Goal: Information Seeking & Learning: Learn about a topic

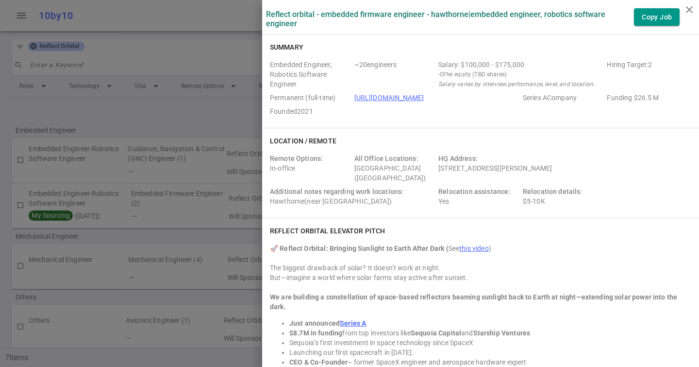
click at [48, 105] on div at bounding box center [349, 183] width 699 height 367
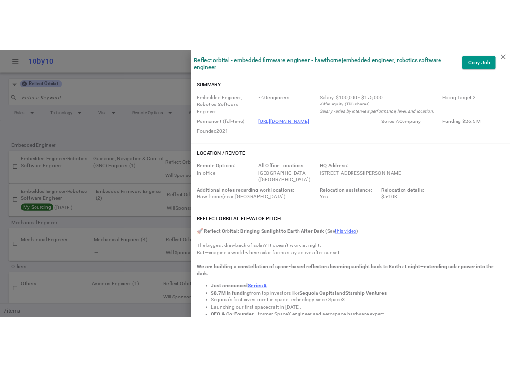
scroll to position [728, 0]
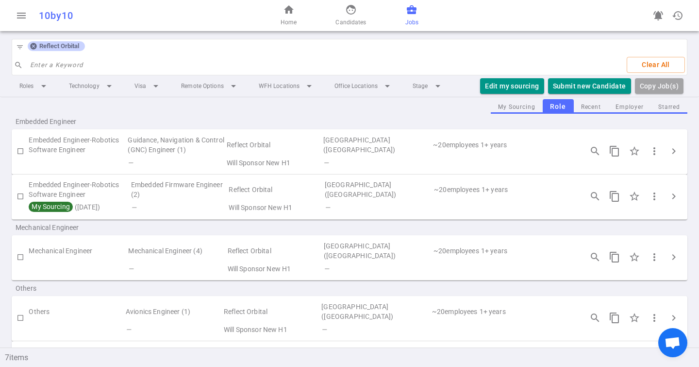
click at [33, 48] on icon at bounding box center [33, 46] width 6 height 6
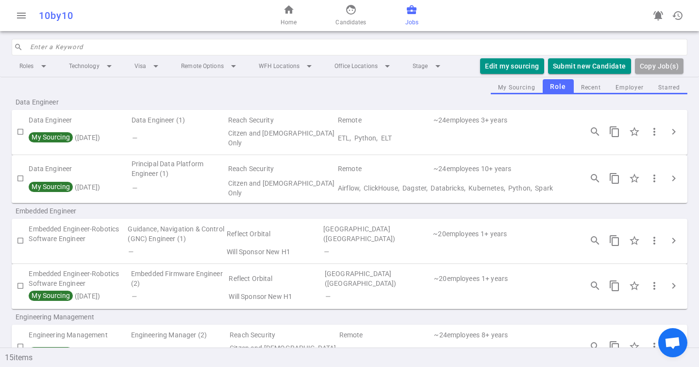
click at [68, 52] on input "search" at bounding box center [356, 47] width 652 height 16
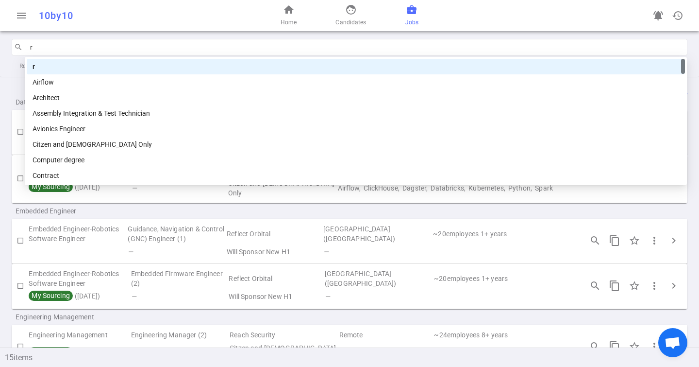
type input "r"
click at [87, 30] on div "menu 10by10 home Home face Candidates business_center Jobs notifications_active…" at bounding box center [349, 15] width 699 height 31
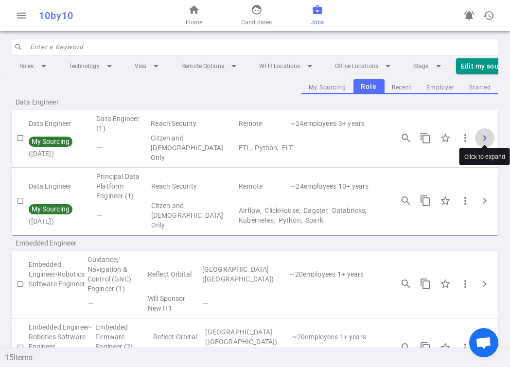
click at [488, 134] on span "chevron_right" at bounding box center [484, 138] width 12 height 12
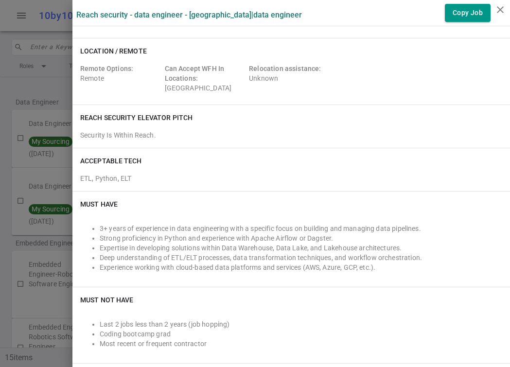
scroll to position [0, 0]
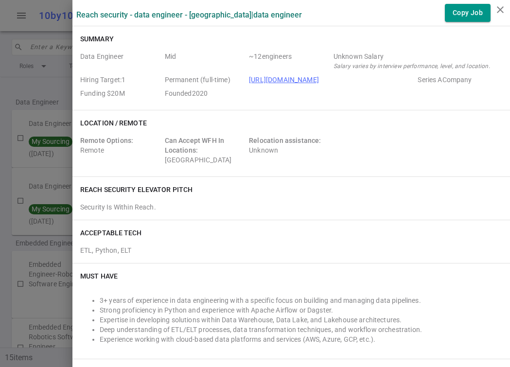
drag, startPoint x: 37, startPoint y: 100, endPoint x: 38, endPoint y: 93, distance: 7.3
click at [37, 101] on div at bounding box center [255, 183] width 510 height 367
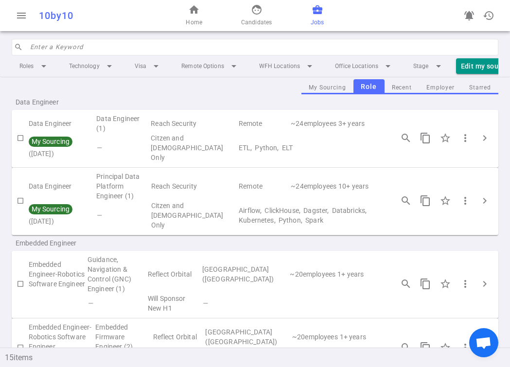
click at [58, 47] on input "search" at bounding box center [261, 47] width 462 height 16
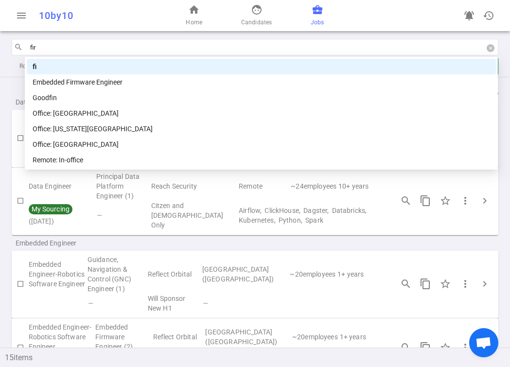
type input "firm"
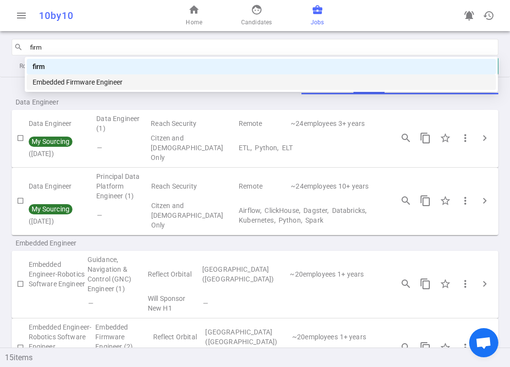
click at [88, 78] on div "Embedded Firmware Engineer" at bounding box center [261, 82] width 457 height 11
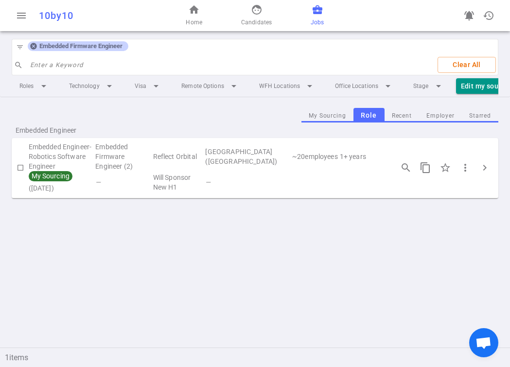
click at [492, 159] on div "search_insights content_copy star_border more_vert chevron_right" at bounding box center [445, 167] width 106 height 20
click at [487, 162] on span "chevron_right" at bounding box center [484, 168] width 12 height 12
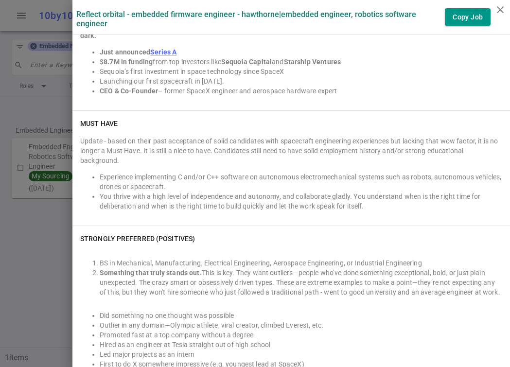
scroll to position [272, 0]
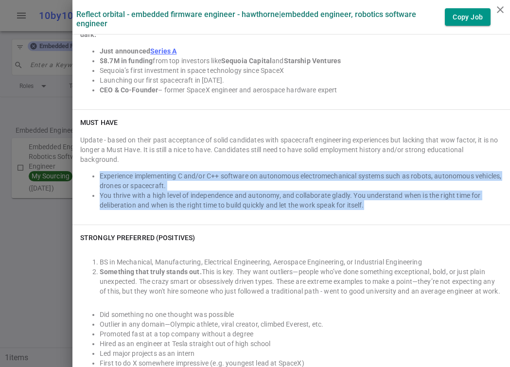
drag, startPoint x: 146, startPoint y: 204, endPoint x: 94, endPoint y: 166, distance: 64.3
click at [94, 166] on div "Update - based on their past acceptance of solid candidates with spacecraft eng…" at bounding box center [291, 176] width 422 height 82
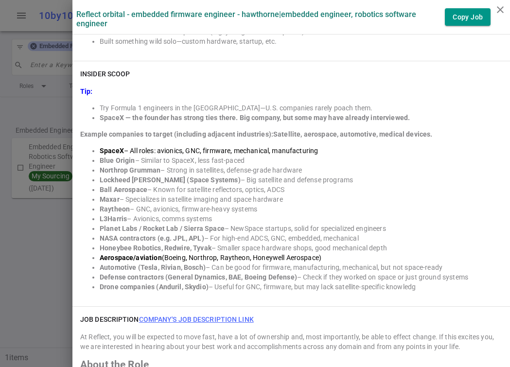
scroll to position [607, 0]
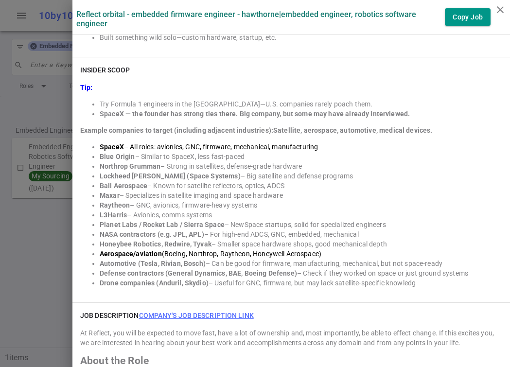
click at [43, 75] on div at bounding box center [255, 183] width 510 height 367
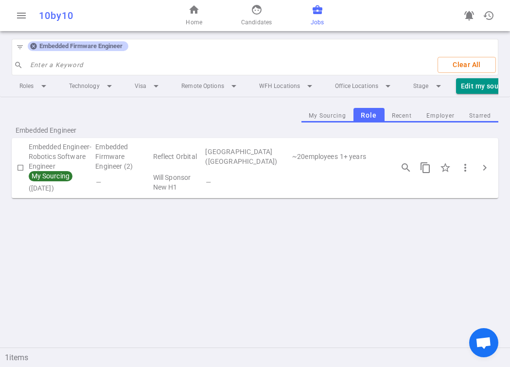
click at [32, 43] on icon at bounding box center [34, 46] width 8 height 8
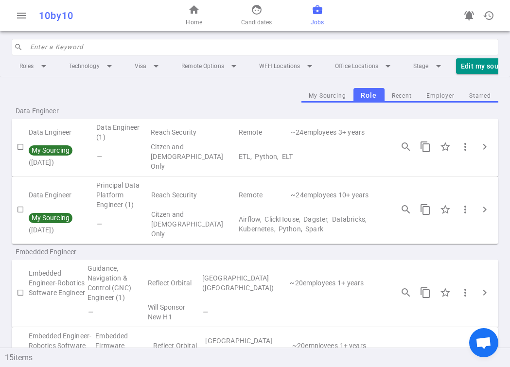
click at [50, 54] on input "search" at bounding box center [261, 47] width 462 height 16
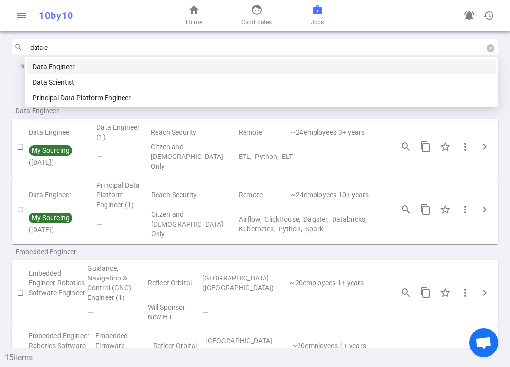
type input "data en"
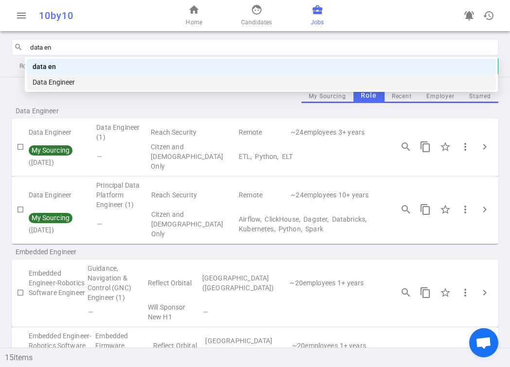
click at [59, 86] on div "Data Engineer" at bounding box center [261, 82] width 457 height 11
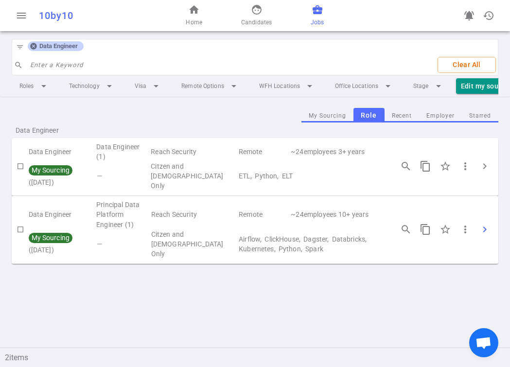
click at [484, 223] on span "chevron_right" at bounding box center [484, 229] width 12 height 12
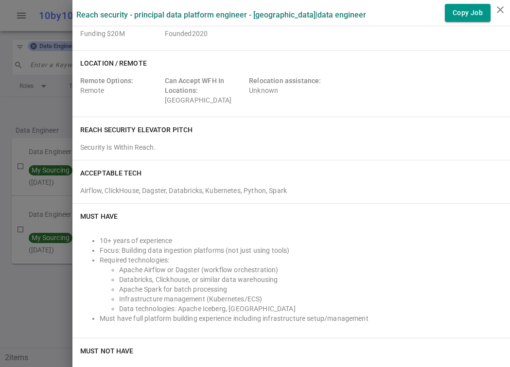
scroll to position [217, 0]
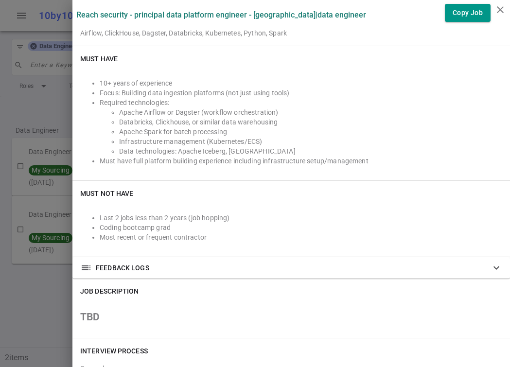
click at [37, 72] on div at bounding box center [255, 183] width 510 height 367
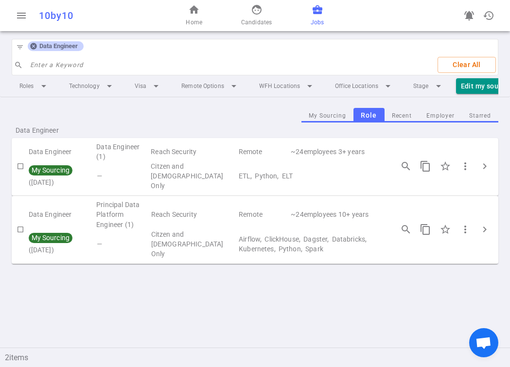
click at [32, 45] on icon at bounding box center [34, 46] width 8 height 8
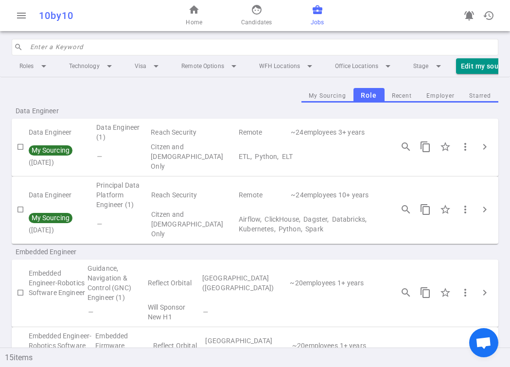
click at [52, 45] on input "search" at bounding box center [261, 47] width 462 height 16
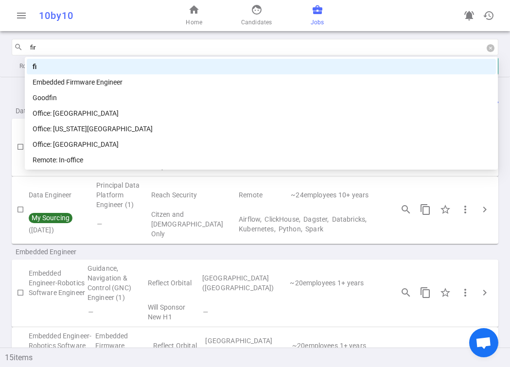
type input "firm"
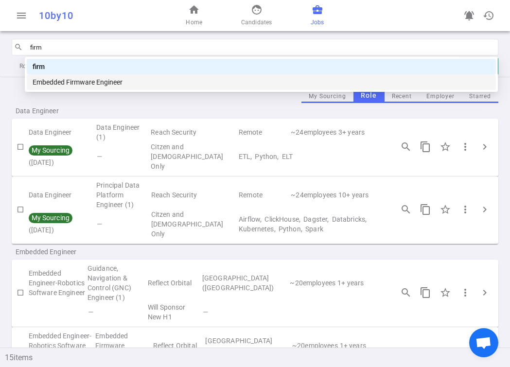
click at [75, 85] on div "Embedded Firmware Engineer" at bounding box center [261, 82] width 457 height 11
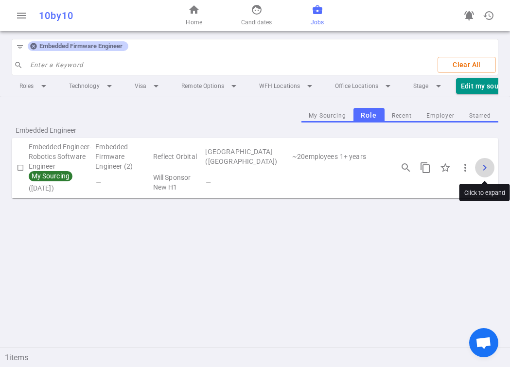
click at [486, 162] on span "chevron_right" at bounding box center [484, 168] width 12 height 12
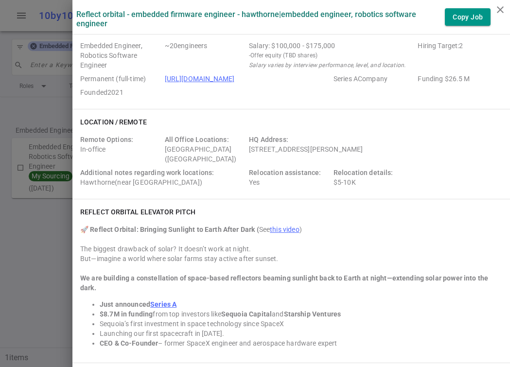
scroll to position [0, 0]
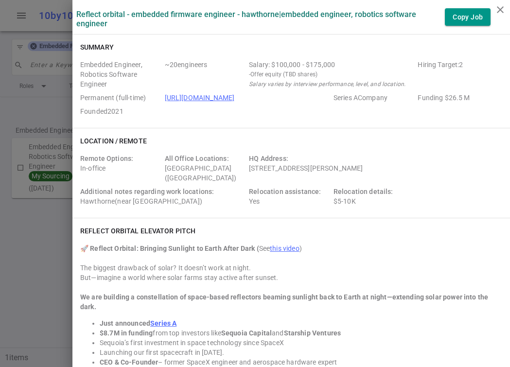
click at [37, 104] on div at bounding box center [255, 183] width 510 height 367
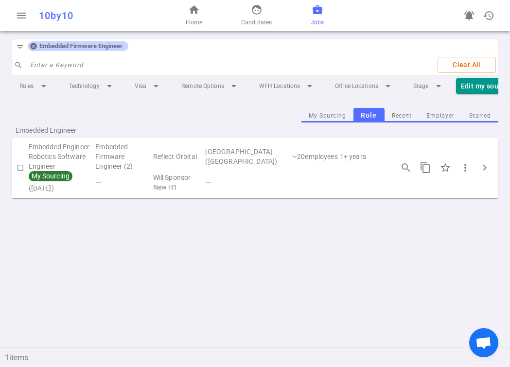
click at [31, 51] on div "filter_list Embedded Firmware Engineer" at bounding box center [70, 47] width 117 height 16
click at [32, 49] on icon at bounding box center [34, 46] width 8 height 8
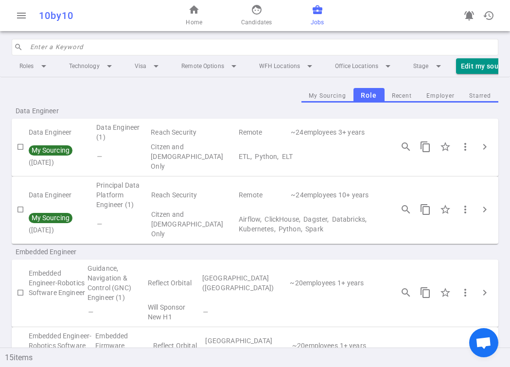
click at [32, 49] on input "search" at bounding box center [261, 47] width 462 height 16
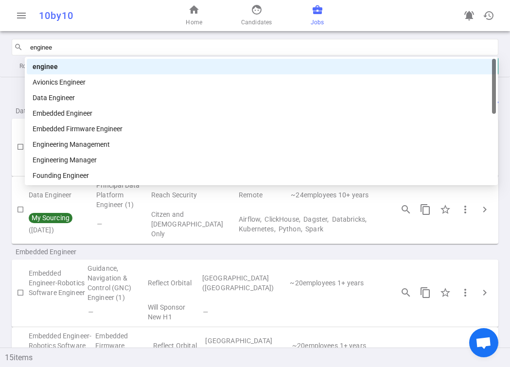
type input "engineer"
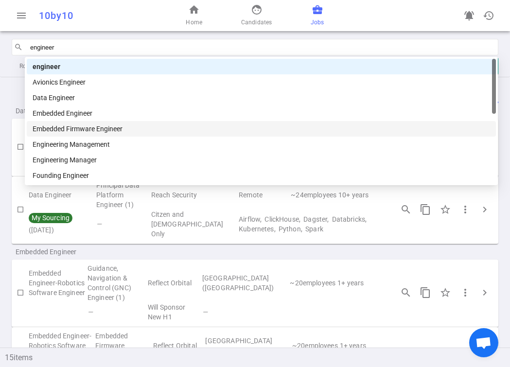
scroll to position [31, 0]
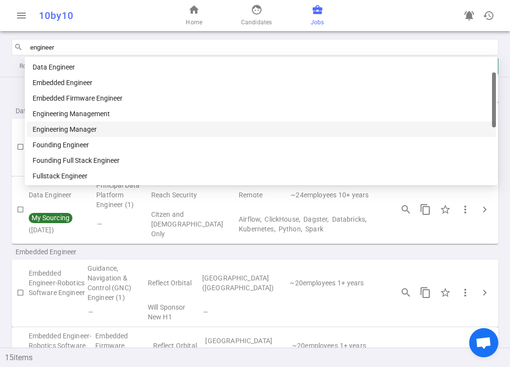
click at [81, 132] on div "Engineering Manager" at bounding box center [261, 129] width 457 height 11
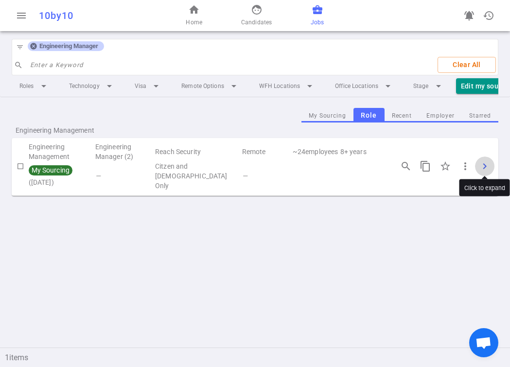
click at [485, 163] on span "chevron_right" at bounding box center [484, 166] width 12 height 12
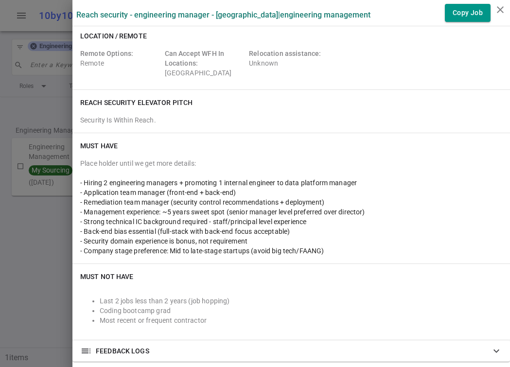
scroll to position [0, 0]
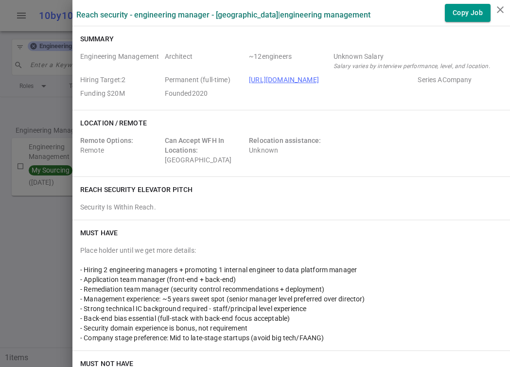
click at [71, 35] on div at bounding box center [255, 183] width 510 height 367
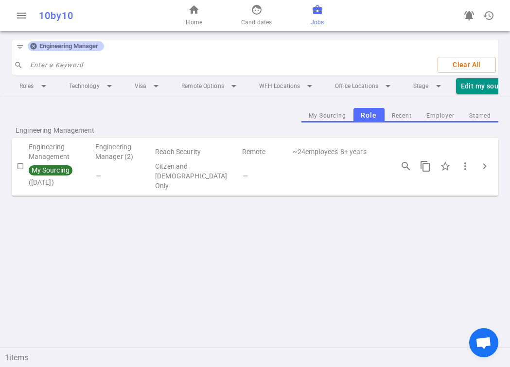
click at [31, 46] on icon at bounding box center [33, 46] width 6 height 6
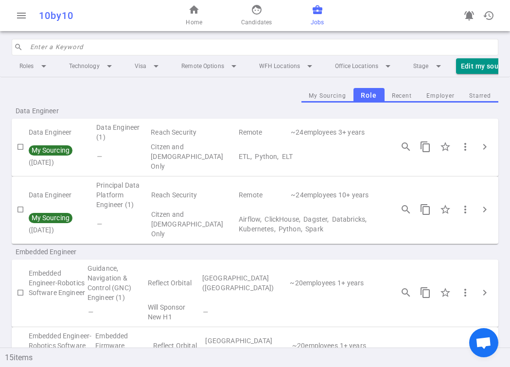
click at [43, 46] on input "search" at bounding box center [261, 47] width 462 height 16
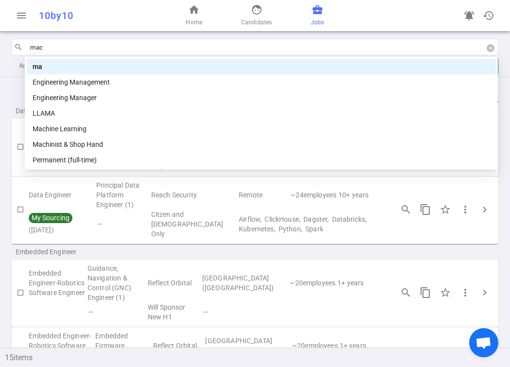
type input "mach"
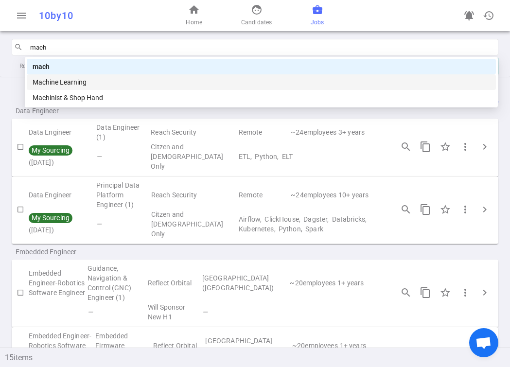
click at [67, 83] on div "Machine Learning" at bounding box center [261, 82] width 457 height 11
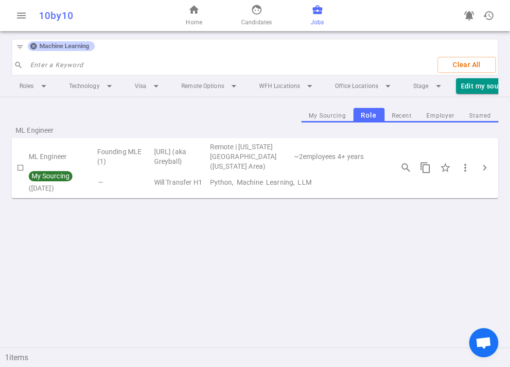
click at [34, 45] on icon at bounding box center [33, 46] width 6 height 6
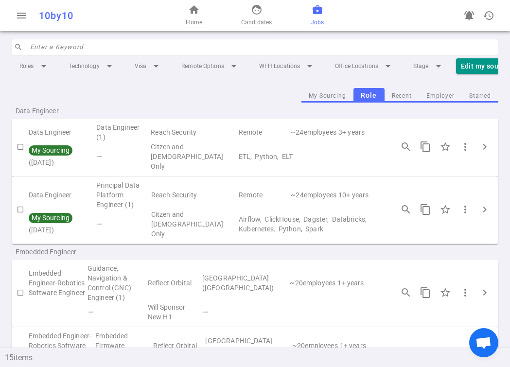
click at [39, 45] on input "search" at bounding box center [261, 47] width 462 height 16
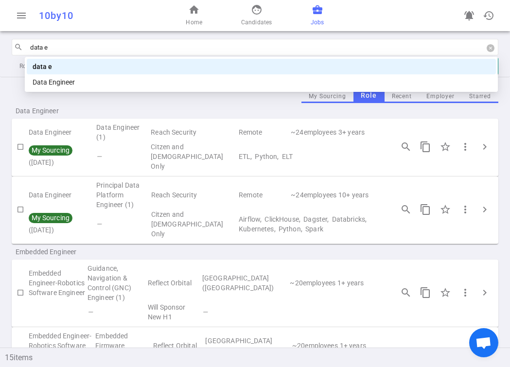
type input "data en"
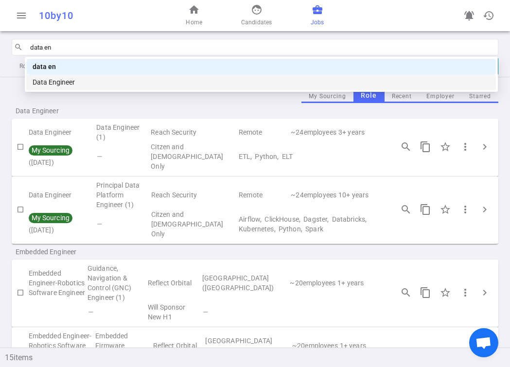
click at [50, 88] on div "Data Engineer" at bounding box center [261, 82] width 469 height 16
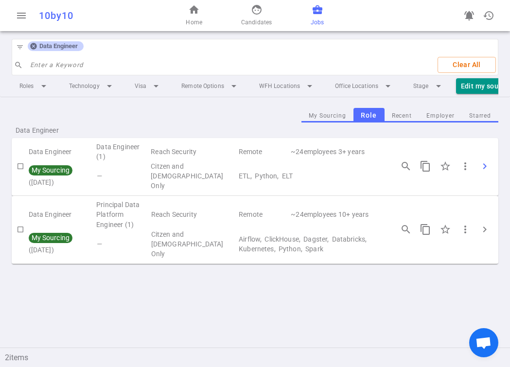
click at [484, 163] on span "chevron_right" at bounding box center [484, 166] width 12 height 12
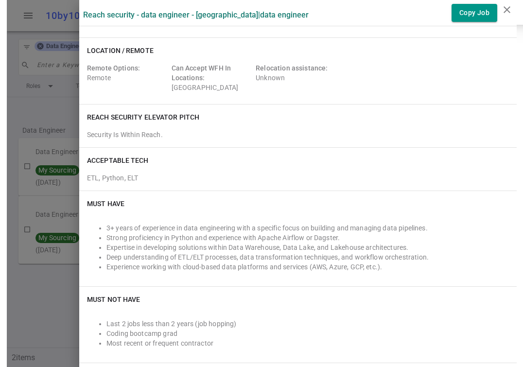
scroll to position [73, 0]
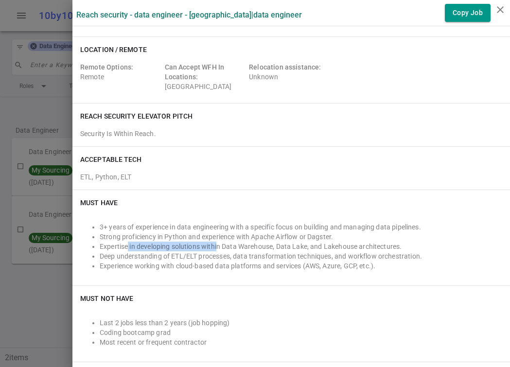
drag, startPoint x: 128, startPoint y: 249, endPoint x: 218, endPoint y: 249, distance: 89.9
click at [219, 249] on li "Expertise in developing solutions within Data Warehouse, Data Lake, and Lakehou…" at bounding box center [301, 246] width 402 height 10
click at [218, 249] on li "Expertise in developing solutions within Data Warehouse, Data Lake, and Lakehou…" at bounding box center [301, 246] width 402 height 10
drag, startPoint x: 189, startPoint y: 247, endPoint x: 237, endPoint y: 247, distance: 47.6
click at [237, 247] on li "Expertise in developing solutions within Data Warehouse, Data Lake, and Lakehou…" at bounding box center [301, 246] width 402 height 10
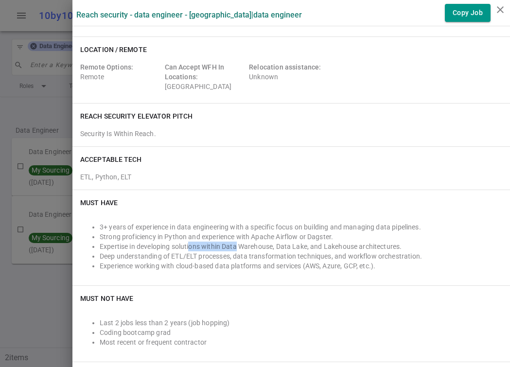
click at [237, 247] on li "Expertise in developing solutions within Data Warehouse, Data Lake, and Lakehou…" at bounding box center [301, 246] width 402 height 10
drag, startPoint x: 355, startPoint y: 244, endPoint x: 416, endPoint y: 244, distance: 60.7
click at [416, 244] on li "Expertise in developing solutions within Data Warehouse, Data Lake, and Lakehou…" at bounding box center [301, 246] width 402 height 10
drag, startPoint x: 252, startPoint y: 245, endPoint x: 281, endPoint y: 245, distance: 29.1
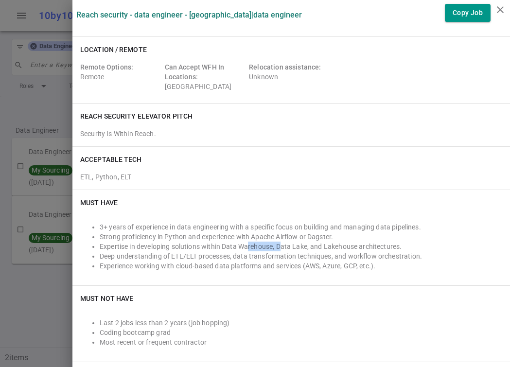
click at [281, 245] on li "Expertise in developing solutions within Data Warehouse, Data Lake, and Lakehou…" at bounding box center [301, 246] width 402 height 10
drag, startPoint x: 281, startPoint y: 245, endPoint x: 324, endPoint y: 245, distance: 43.2
click at [324, 245] on li "Expertise in developing solutions within Data Warehouse, Data Lake, and Lakehou…" at bounding box center [301, 246] width 402 height 10
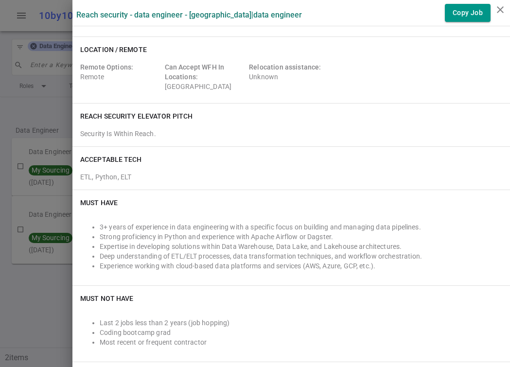
click at [188, 250] on li "Expertise in developing solutions within Data Warehouse, Data Lake, and Lakehou…" at bounding box center [301, 246] width 402 height 10
click at [213, 249] on li "Expertise in developing solutions within Data Warehouse, Data Lake, and Lakehou…" at bounding box center [301, 246] width 402 height 10
drag, startPoint x: 399, startPoint y: 244, endPoint x: 251, endPoint y: 243, distance: 148.2
click at [251, 243] on li "Expertise in developing solutions within Data Warehouse, Data Lake, and Lakehou…" at bounding box center [301, 246] width 402 height 10
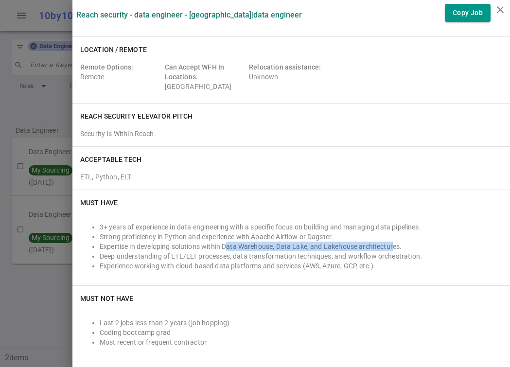
drag, startPoint x: 225, startPoint y: 247, endPoint x: 392, endPoint y: 247, distance: 167.1
click at [392, 247] on li "Expertise in developing solutions within Data Warehouse, Data Lake, and Lakehou…" at bounding box center [301, 246] width 402 height 10
drag, startPoint x: 401, startPoint y: 247, endPoint x: 228, endPoint y: 244, distance: 172.9
click at [228, 244] on li "Expertise in developing solutions within Data Warehouse, Data Lake, and Lakehou…" at bounding box center [301, 246] width 402 height 10
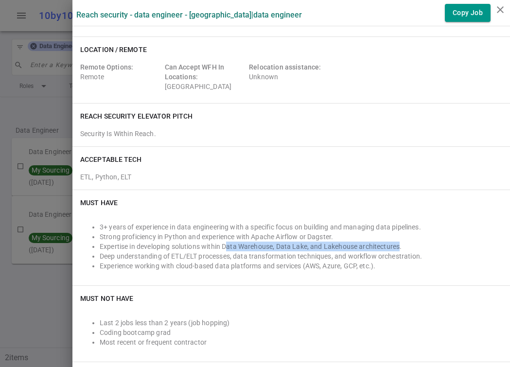
click at [228, 244] on li "Expertise in developing solutions within Data Warehouse, Data Lake, and Lakehou…" at bounding box center [301, 246] width 402 height 10
drag, startPoint x: 225, startPoint y: 244, endPoint x: 396, endPoint y: 244, distance: 171.0
click at [396, 244] on li "Expertise in developing solutions within Data Warehouse, Data Lake, and Lakehou…" at bounding box center [301, 246] width 402 height 10
drag, startPoint x: 404, startPoint y: 244, endPoint x: 225, endPoint y: 244, distance: 178.3
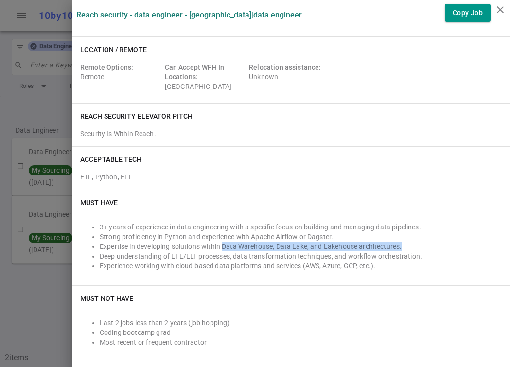
click at [225, 244] on li "Expertise in developing solutions within Data Warehouse, Data Lake, and Lakehou…" at bounding box center [301, 246] width 402 height 10
drag, startPoint x: 225, startPoint y: 244, endPoint x: 401, endPoint y: 243, distance: 175.4
click at [401, 243] on li "Expertise in developing solutions within Data Warehouse, Data Lake, and Lakehou…" at bounding box center [301, 246] width 402 height 10
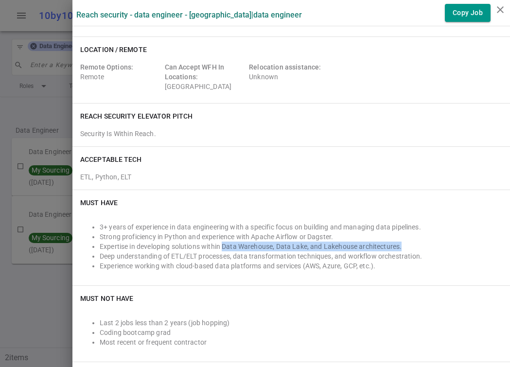
drag, startPoint x: 405, startPoint y: 244, endPoint x: 222, endPoint y: 247, distance: 182.7
click at [222, 247] on li "Expertise in developing solutions within Data Warehouse, Data Lake, and Lakehou…" at bounding box center [301, 246] width 402 height 10
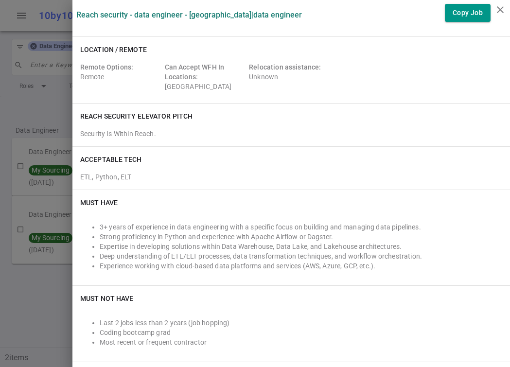
click at [238, 266] on li "Experience working with cloud-based data platforms and services (AWS, Azure, GC…" at bounding box center [301, 266] width 402 height 10
click at [355, 262] on li "Experience working with cloud-based data platforms and services (AWS, Azure, GC…" at bounding box center [301, 266] width 402 height 10
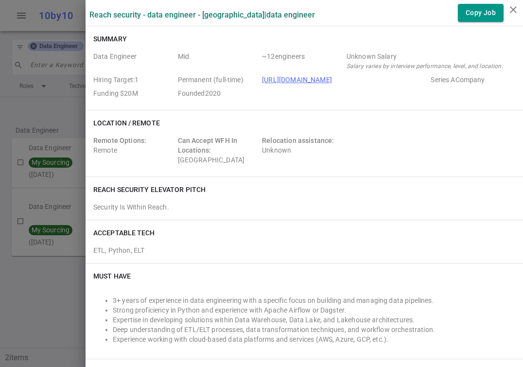
scroll to position [2, 0]
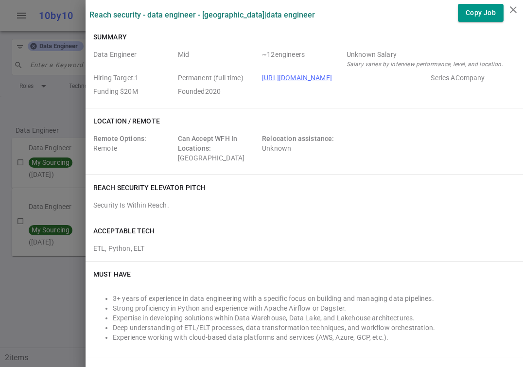
drag, startPoint x: 349, startPoint y: 75, endPoint x: 261, endPoint y: 74, distance: 88.4
click at [261, 74] on div "Data Engineer Mid ~ 12 engineers Unknown Salary Salary varies by interview perf…" at bounding box center [304, 75] width 422 height 51
click at [271, 59] on span "~ 12 engineers" at bounding box center [302, 59] width 81 height 19
click at [273, 90] on div "Data Engineer Mid ~ 12 engineers Unknown Salary Salary varies by interview perf…" at bounding box center [304, 75] width 422 height 51
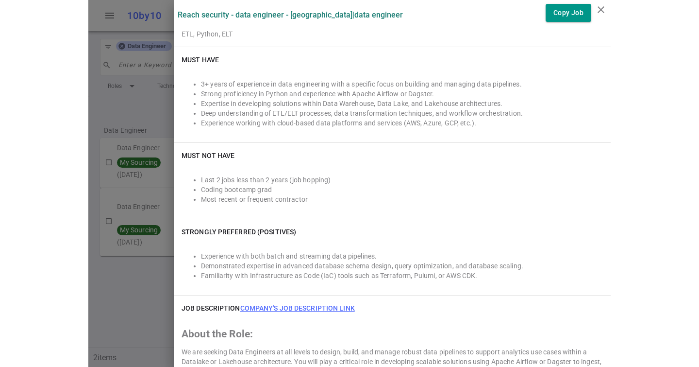
scroll to position [0, 0]
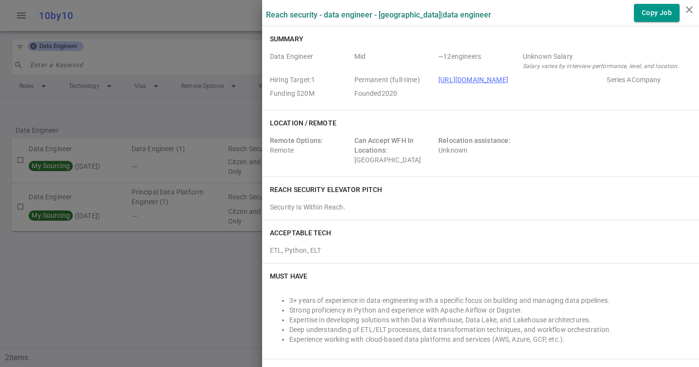
click at [102, 61] on div at bounding box center [349, 183] width 699 height 367
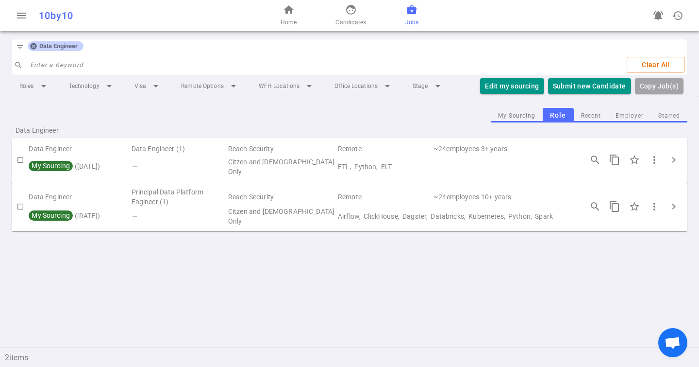
click at [32, 46] on icon at bounding box center [33, 46] width 6 height 6
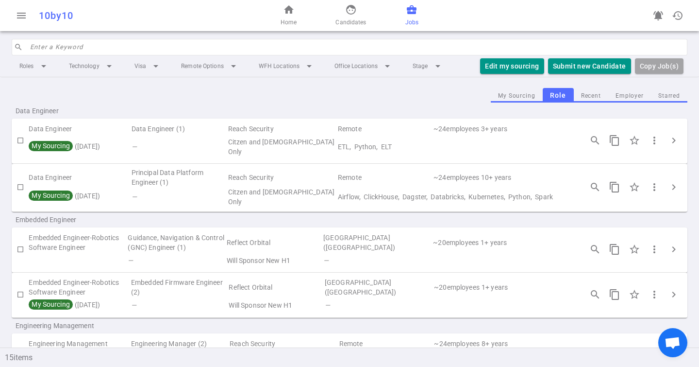
click at [57, 47] on input "search" at bounding box center [356, 47] width 652 height 16
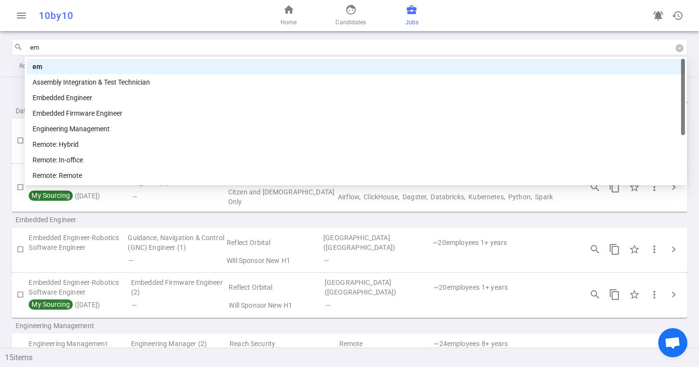
type input "emb"
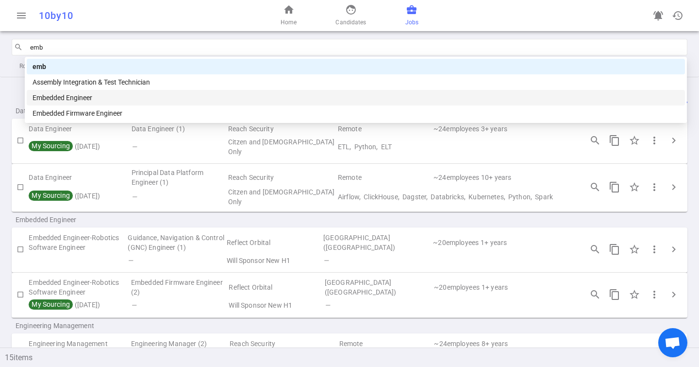
click at [94, 106] on div "Embedded Firmware Engineer" at bounding box center [356, 113] width 659 height 16
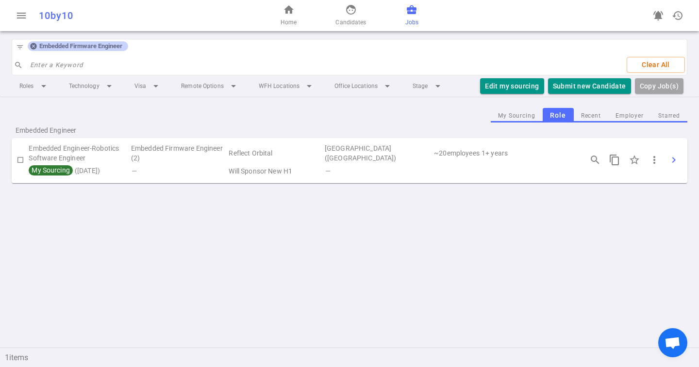
click at [673, 157] on span "chevron_right" at bounding box center [674, 160] width 12 height 12
